Goal: Check status: Check status

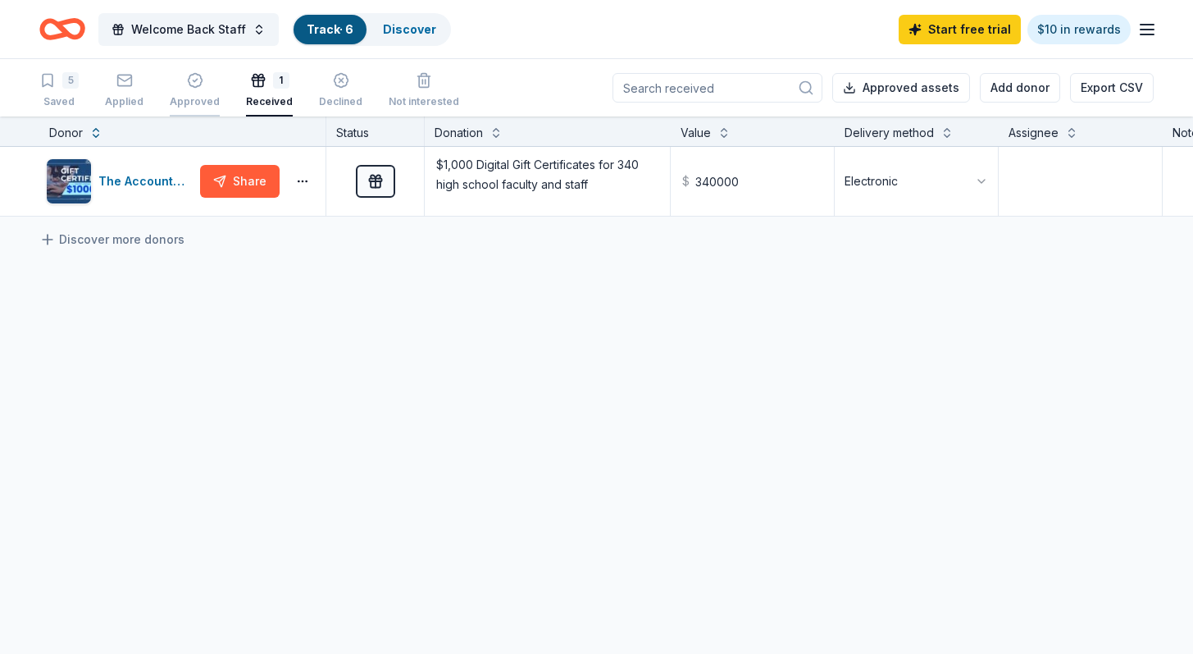
click at [203, 95] on div "Approved" at bounding box center [195, 101] width 50 height 13
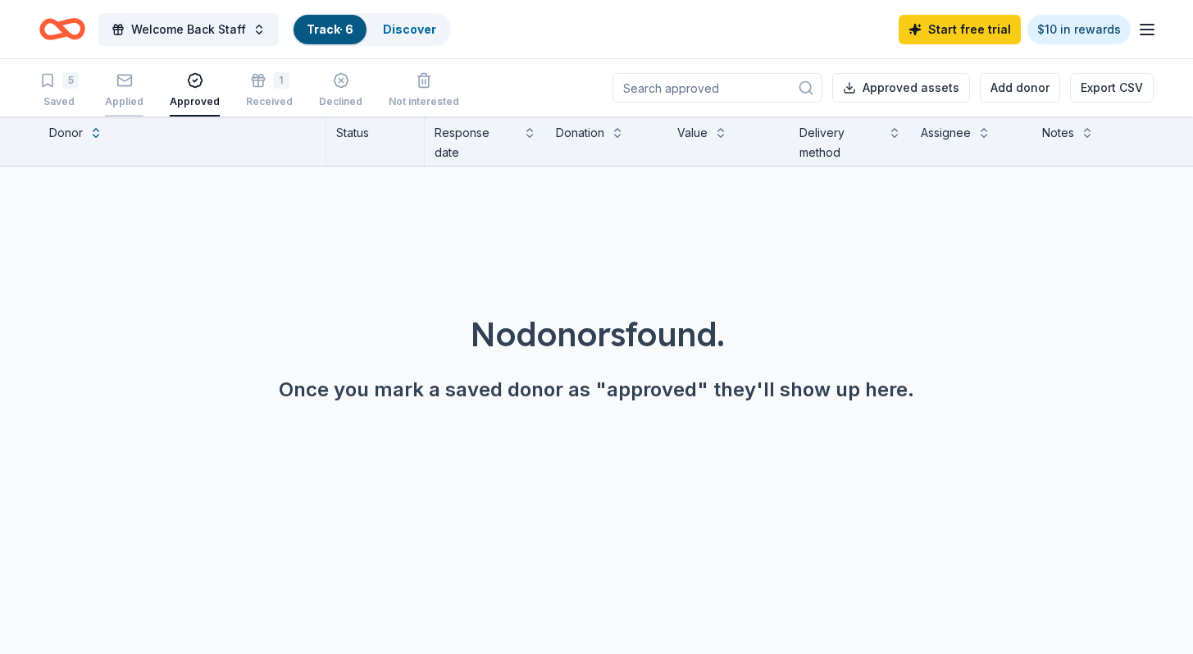
click at [123, 85] on rect "button" at bounding box center [124, 80] width 14 height 11
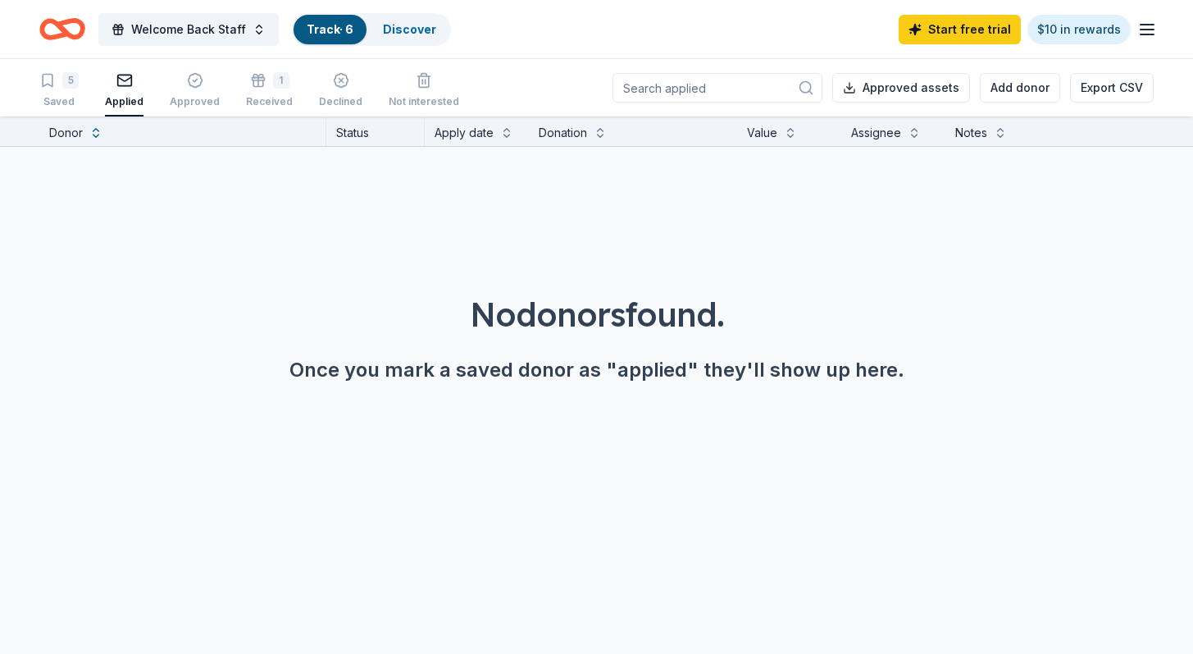
click at [123, 85] on rect "button" at bounding box center [124, 80] width 14 height 11
